Goal: Task Accomplishment & Management: Manage account settings

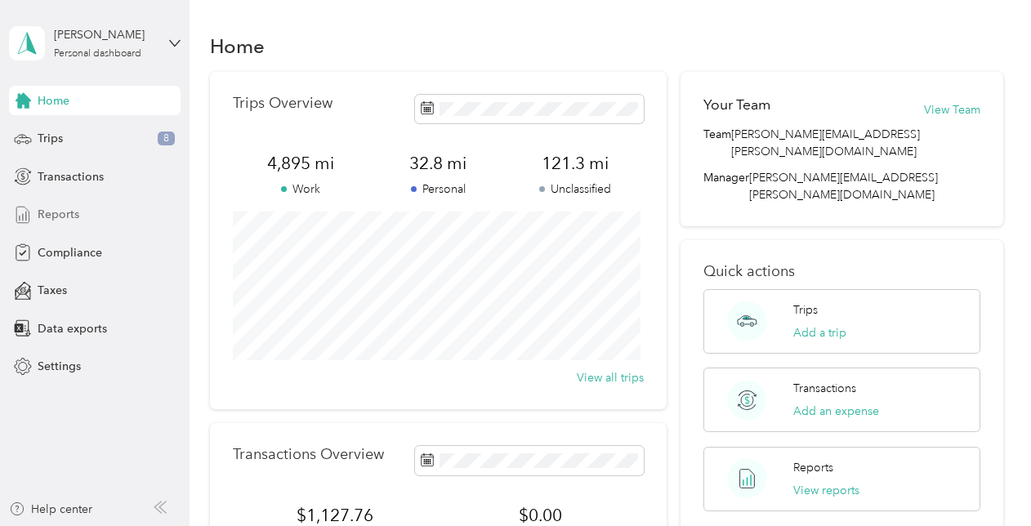
click at [59, 211] on span "Reports" at bounding box center [59, 214] width 42 height 17
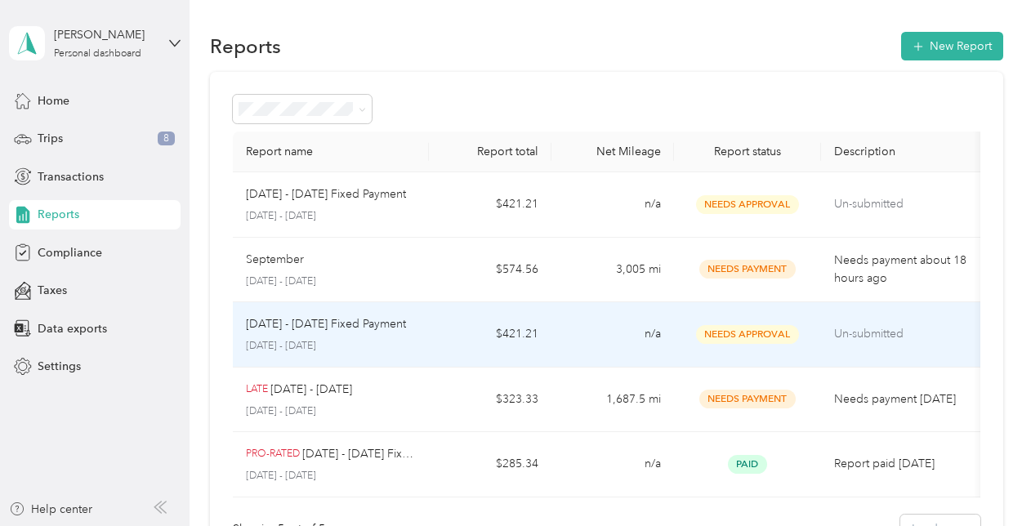
click at [851, 338] on p "Un-submitted" at bounding box center [902, 334] width 137 height 18
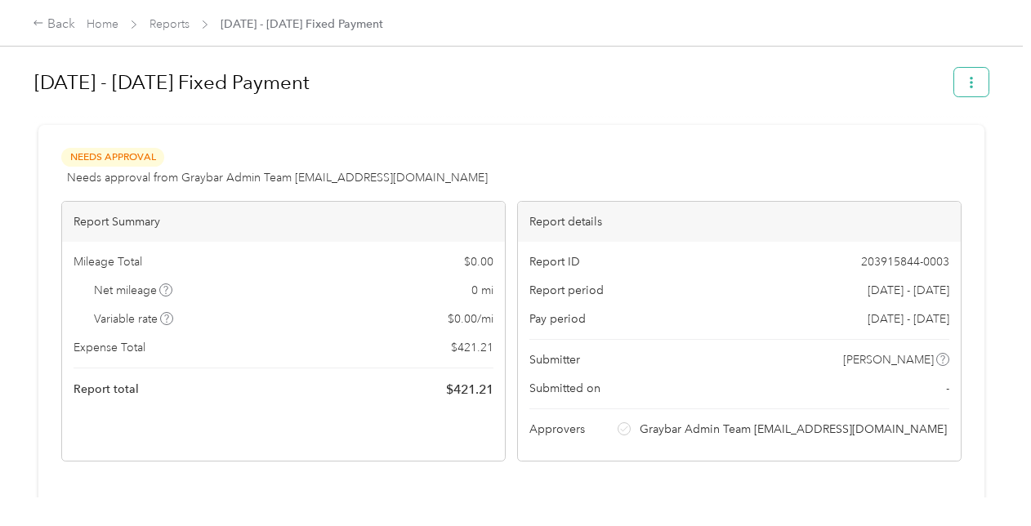
click at [965, 75] on span "button" at bounding box center [970, 82] width 11 height 14
click at [536, 140] on div "Needs Approval Needs approval from Graybar Admin Team [EMAIL_ADDRESS][DOMAIN_NA…" at bounding box center [511, 401] width 946 height 552
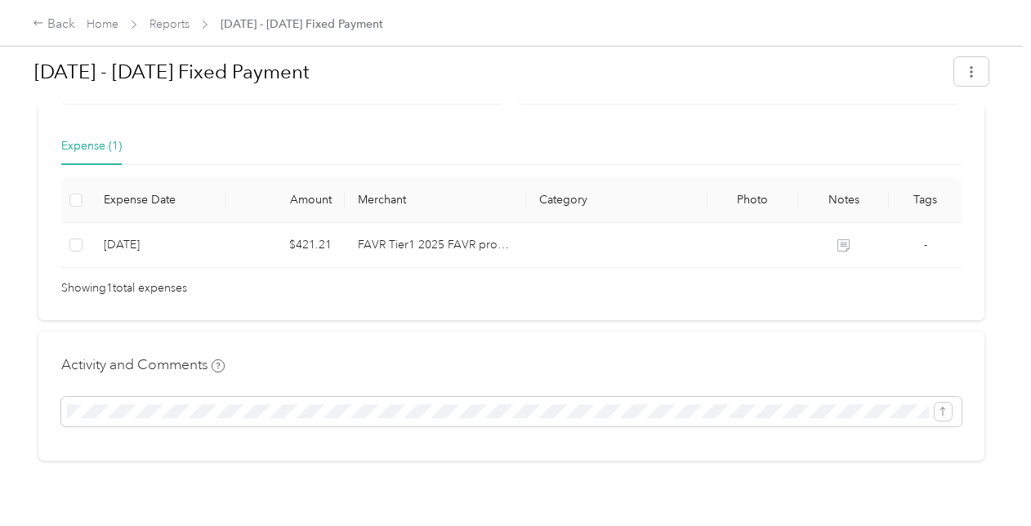
scroll to position [358, 0]
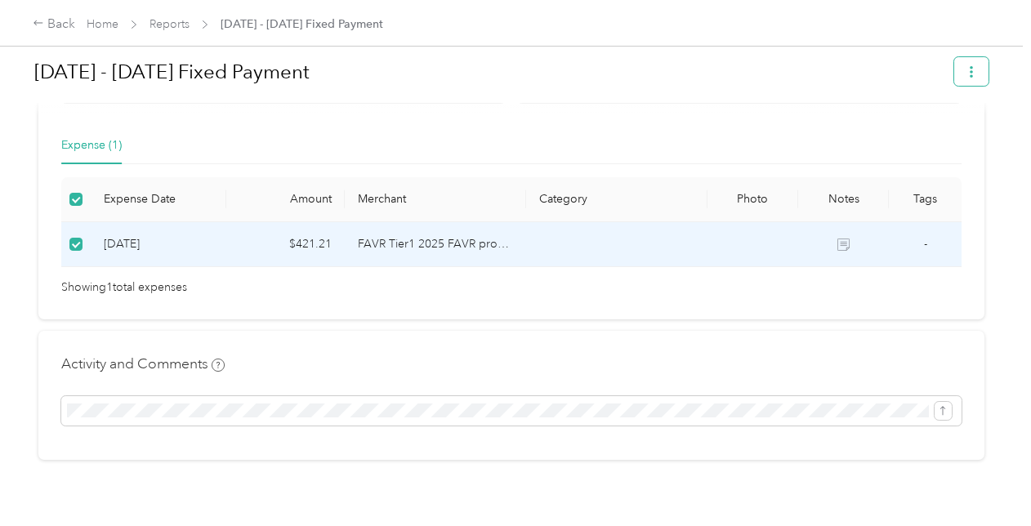
click at [959, 65] on button "button" at bounding box center [971, 71] width 34 height 29
click at [612, 150] on div "Expense (1)" at bounding box center [511, 146] width 900 height 38
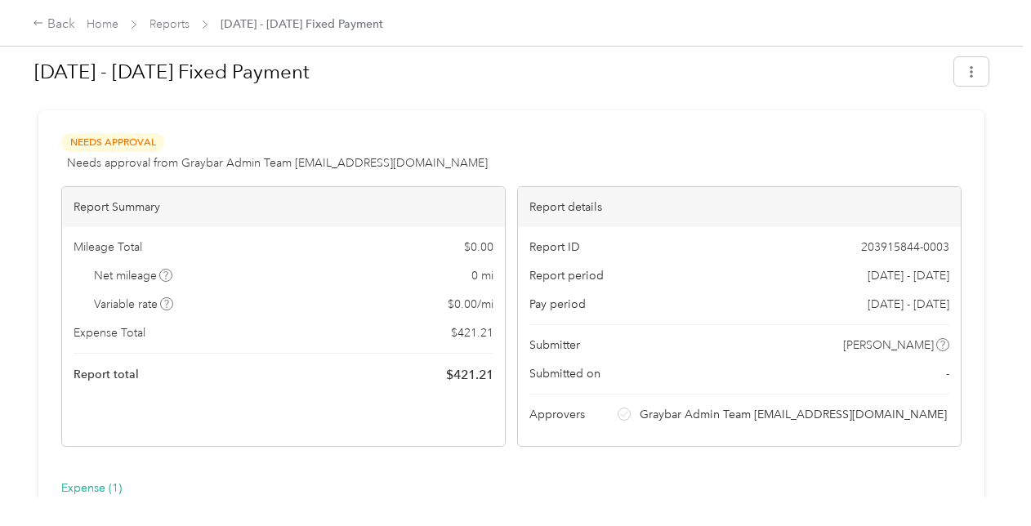
scroll to position [0, 0]
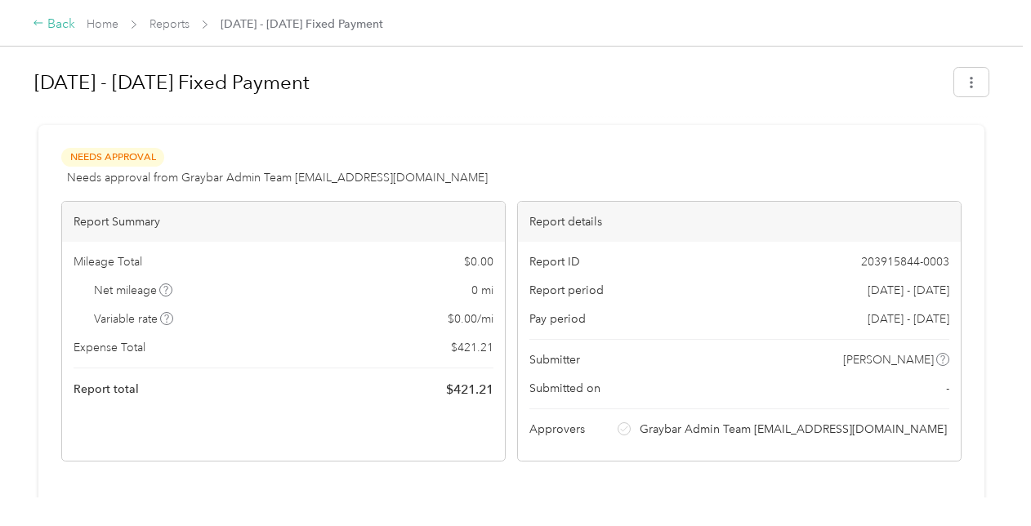
drag, startPoint x: 498, startPoint y: 73, endPoint x: 43, endPoint y: 24, distance: 457.4
click at [43, 24] on icon at bounding box center [38, 22] width 11 height 11
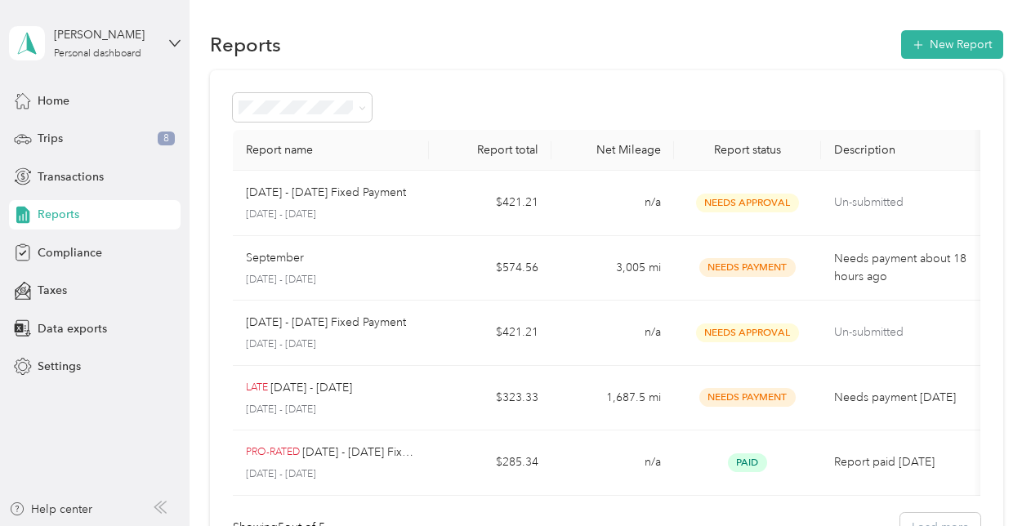
scroll to position [2, 0]
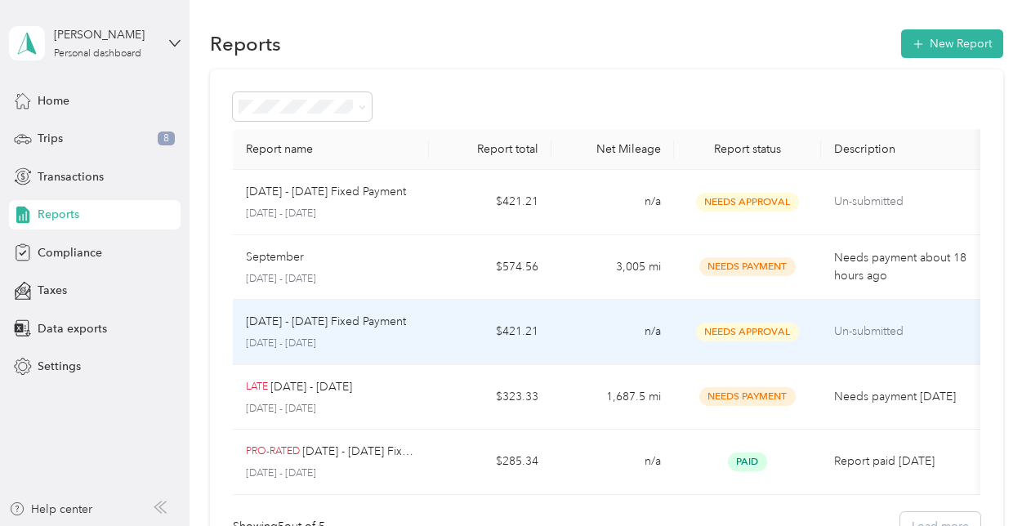
click at [864, 317] on td "Un-submitted" at bounding box center [902, 332] width 163 height 65
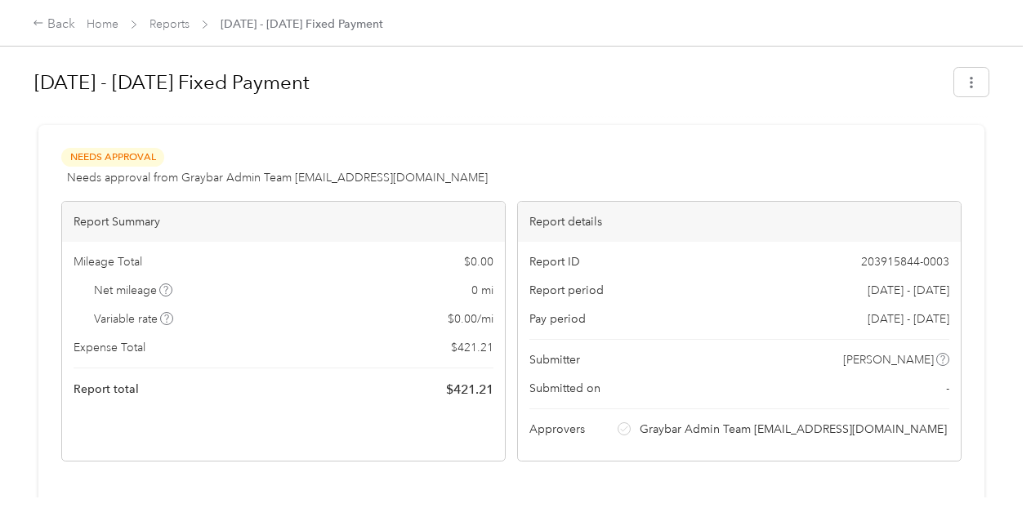
click at [628, 428] on icon at bounding box center [624, 429] width 8 height 8
click at [106, 28] on link "Home" at bounding box center [103, 24] width 32 height 14
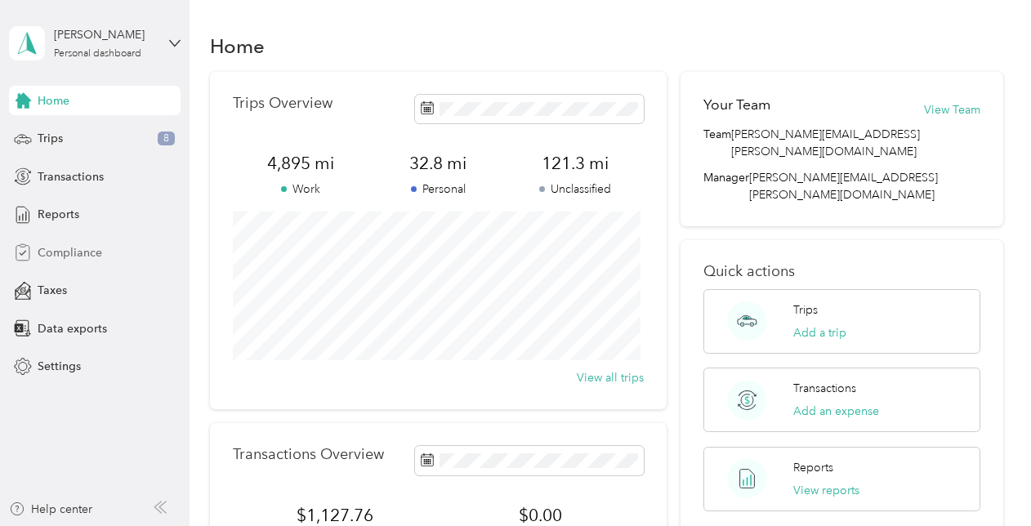
click at [75, 249] on span "Compliance" at bounding box center [70, 252] width 65 height 17
